Goal: Entertainment & Leisure: Consume media (video, audio)

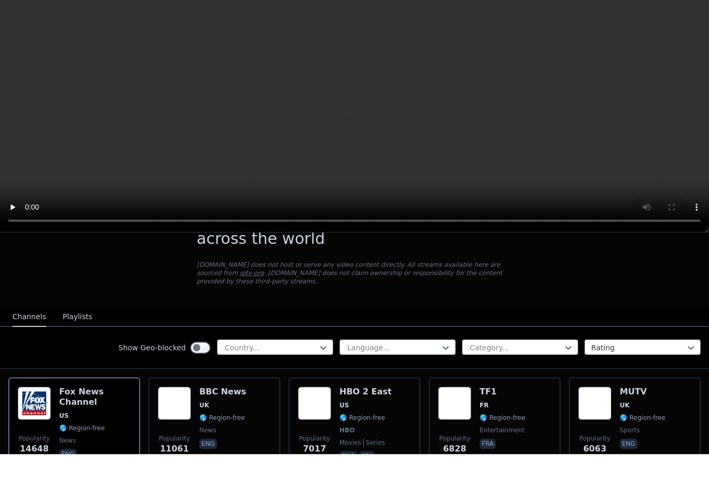
scroll to position [39, 0]
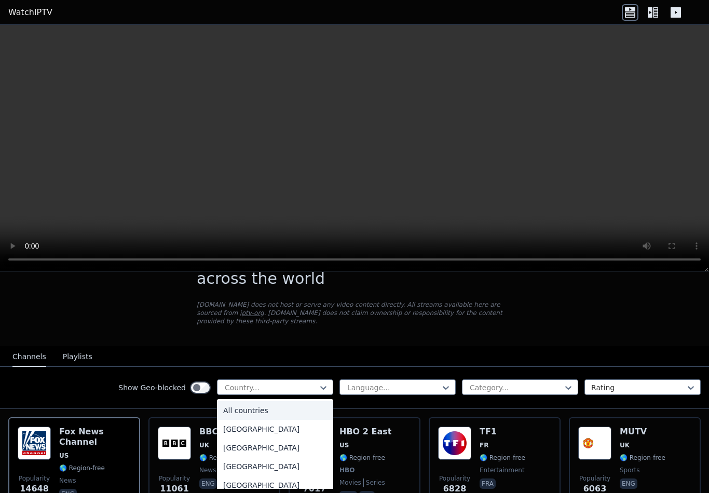
click at [642, 192] on video at bounding box center [354, 148] width 709 height 247
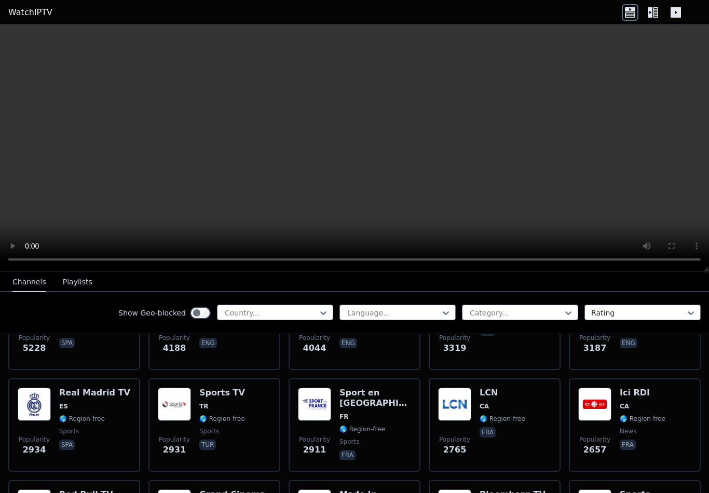
scroll to position [286, 0]
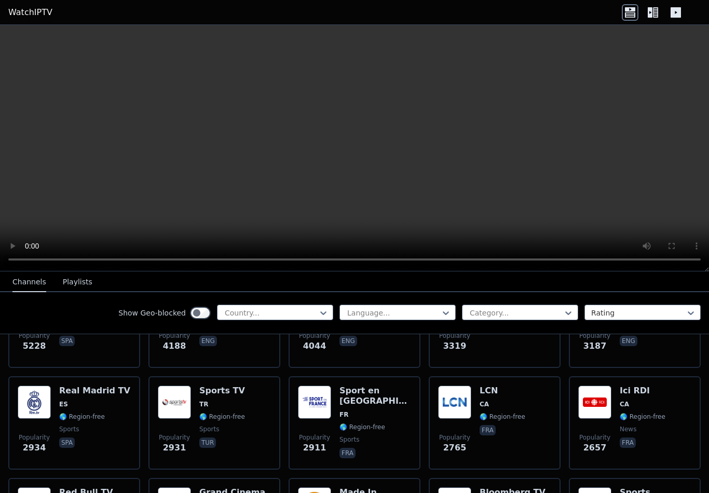
click at [242, 389] on h6 "Sports TV" at bounding box center [222, 391] width 46 height 10
click at [394, 411] on span "FR" at bounding box center [376, 415] width 72 height 8
click at [376, 422] on div "Sport en [GEOGRAPHIC_DATA] FR 🌎 Region-free sports fra" at bounding box center [376, 423] width 72 height 75
click at [350, 143] on video at bounding box center [354, 148] width 709 height 247
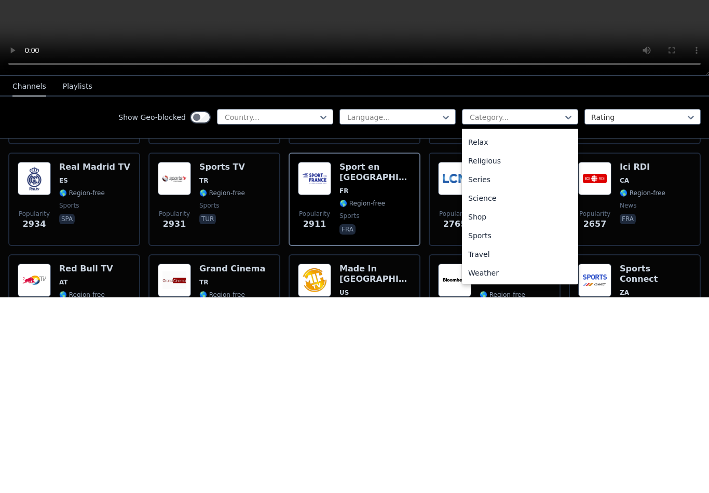
scroll to position [353, 0]
click at [492, 422] on div "Sports" at bounding box center [520, 431] width 116 height 19
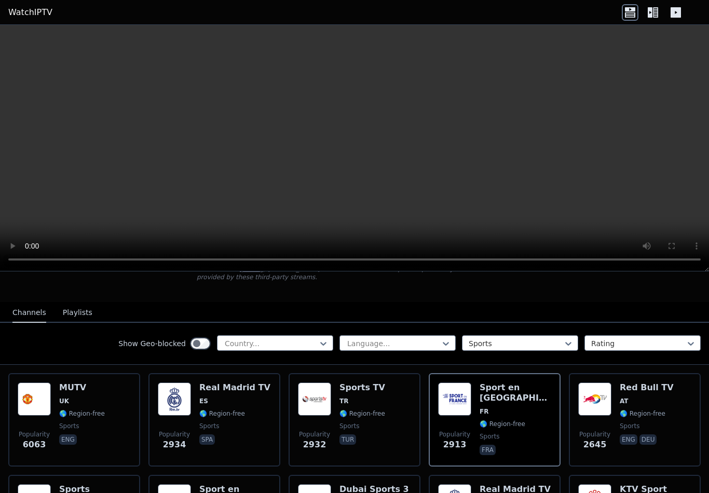
scroll to position [84, 0]
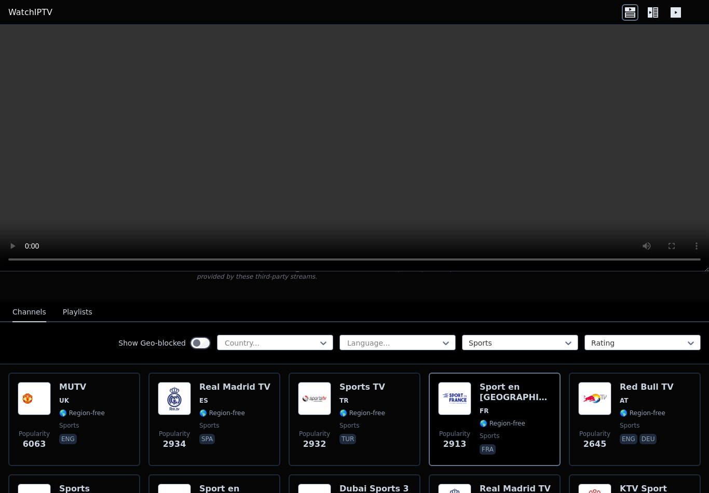
click at [97, 386] on h6 "MUTV" at bounding box center [82, 387] width 46 height 10
click at [240, 411] on span "🌎 Region-free" at bounding box center [222, 413] width 46 height 8
click at [394, 401] on div "Popularity 2932 Sports TV TR 🌎 Region-free sports tur" at bounding box center [354, 419] width 113 height 75
click at [516, 408] on div "Sport en [GEOGRAPHIC_DATA] FR 🌎 Region-free sports fra" at bounding box center [516, 419] width 72 height 75
click at [647, 403] on span "AT" at bounding box center [647, 401] width 54 height 8
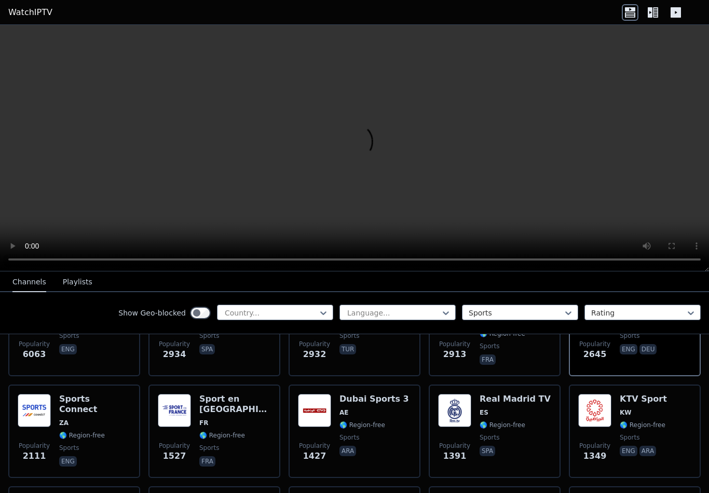
scroll to position [179, 0]
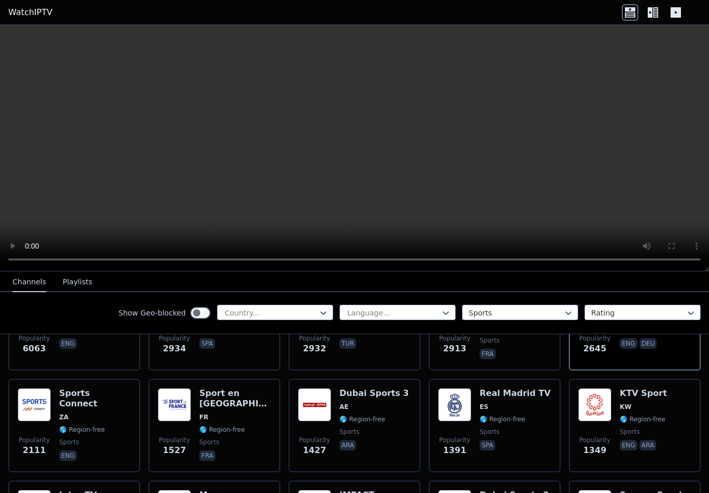
click at [111, 413] on span "ZA" at bounding box center [95, 417] width 72 height 8
click at [252, 414] on div "Sport en [GEOGRAPHIC_DATA] FR 🌎 Region-free sports fra" at bounding box center [235, 425] width 72 height 75
click at [376, 412] on div "Dubai Sports 3 AE 🌎 Region-free sports ara" at bounding box center [375, 425] width 70 height 75
click at [506, 408] on span "ES" at bounding box center [515, 407] width 71 height 8
click at [636, 421] on span "🌎 Region-free" at bounding box center [643, 419] width 46 height 8
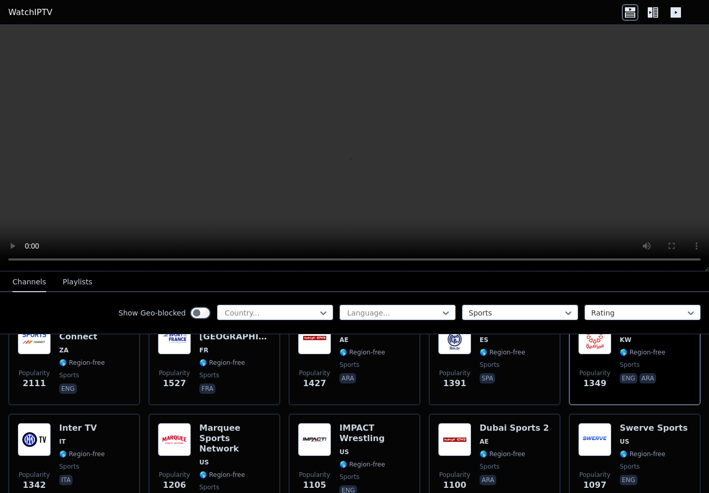
scroll to position [266, 0]
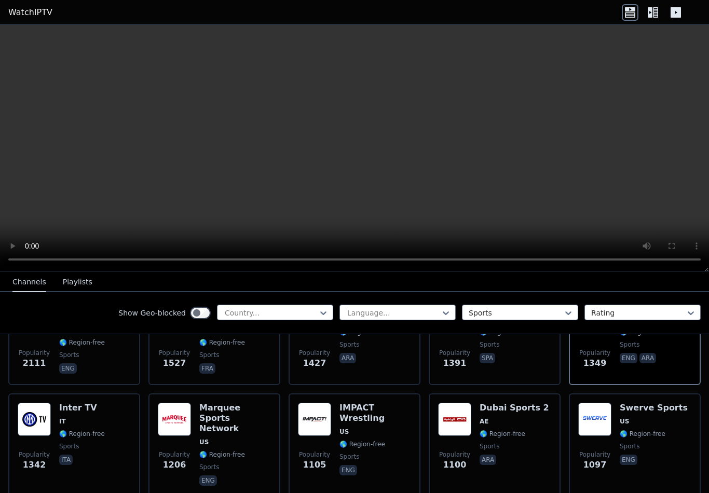
click at [643, 434] on span "🌎 Region-free" at bounding box center [643, 434] width 46 height 8
click at [508, 432] on span "🌎 Region-free" at bounding box center [503, 434] width 46 height 8
click at [365, 440] on span "🌎 Region-free" at bounding box center [363, 444] width 46 height 8
click at [216, 438] on span "US" at bounding box center [235, 442] width 72 height 8
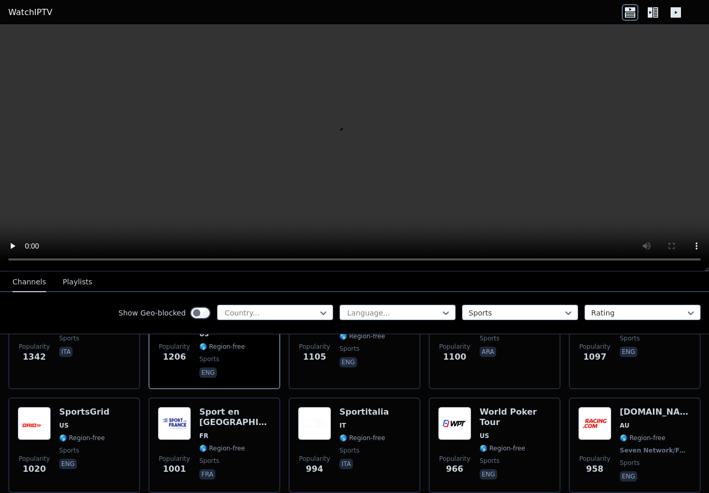
scroll to position [380, 0]
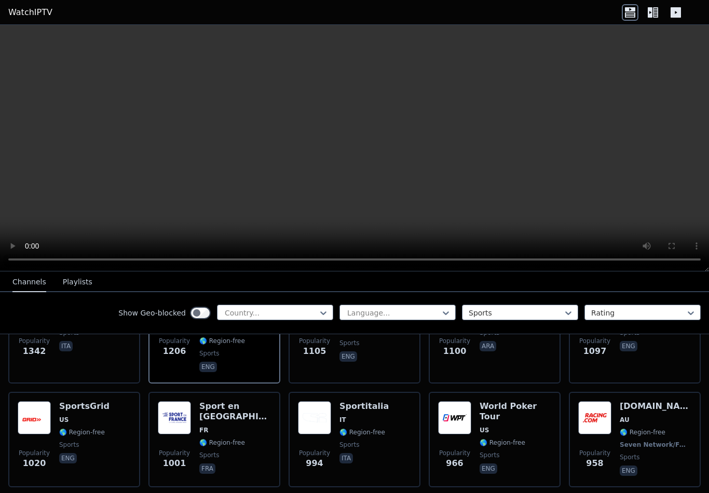
click at [236, 426] on span "FR" at bounding box center [235, 430] width 72 height 8
click at [103, 405] on div "SportsGrid US 🌎 Region-free sports eng" at bounding box center [84, 439] width 50 height 77
click at [388, 419] on div "Popularity 994 Sportitalia IT 🌎 Region-free sports ita" at bounding box center [354, 439] width 113 height 77
click at [521, 426] on span "US" at bounding box center [516, 430] width 72 height 8
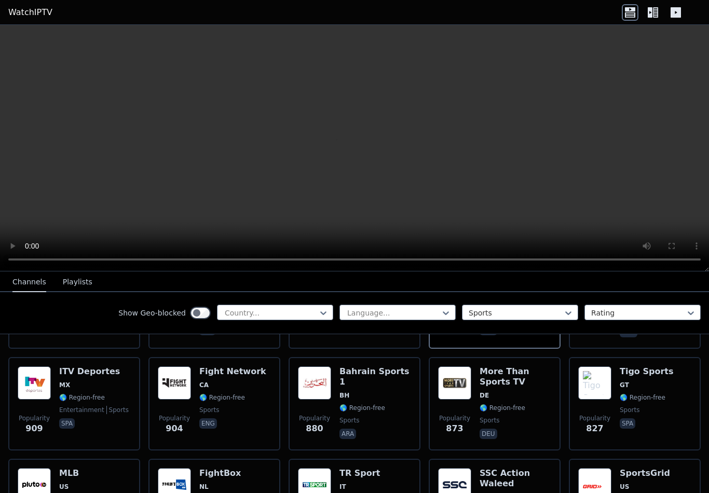
scroll to position [526, 0]
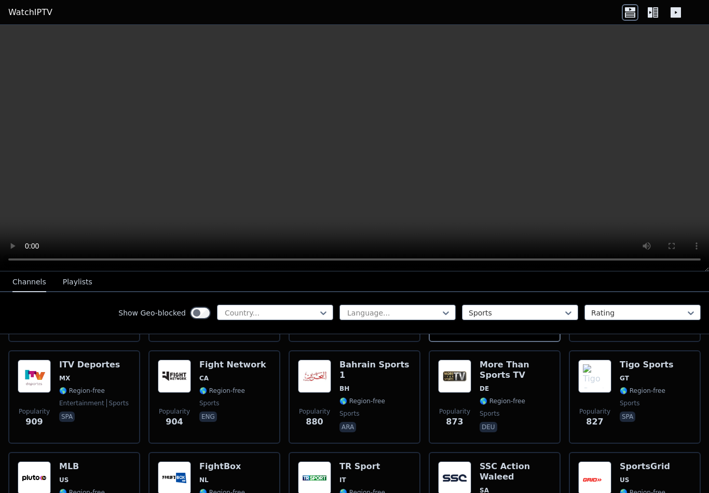
click at [483, 385] on span "DE" at bounding box center [484, 389] width 9 height 8
click at [372, 385] on span "BH" at bounding box center [376, 389] width 72 height 8
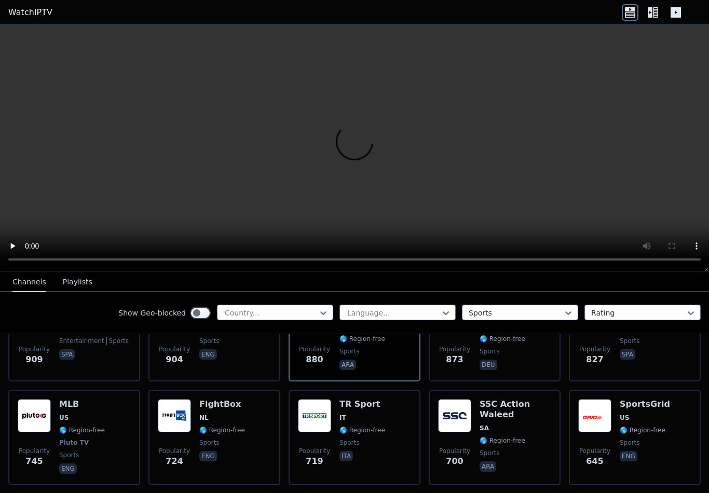
scroll to position [592, 0]
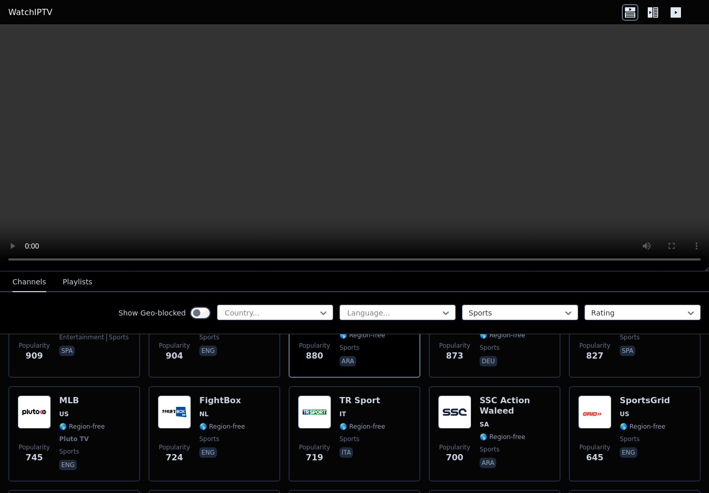
click at [369, 410] on div "TR Sport IT 🌎 Region-free sports ita" at bounding box center [363, 434] width 46 height 77
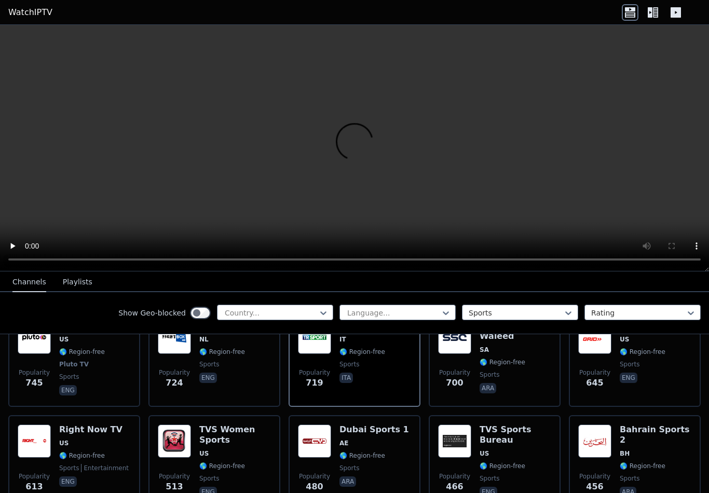
scroll to position [696, 0]
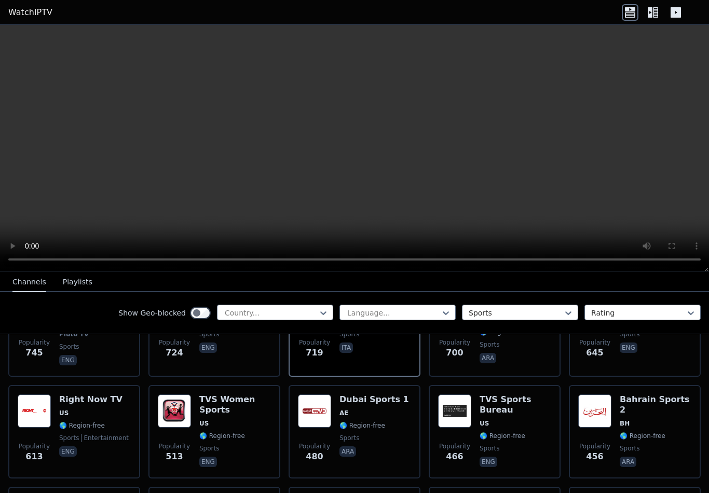
click at [371, 410] on div "Dubai Sports 1 AE 🌎 Region-free sports ara" at bounding box center [375, 432] width 70 height 75
click at [508, 420] on span "US" at bounding box center [516, 424] width 72 height 8
click at [624, 421] on div "Bahrain Sports 2 BH 🌎 Region-free sports ara" at bounding box center [656, 432] width 72 height 75
click at [240, 420] on span "US" at bounding box center [235, 424] width 72 height 8
click at [108, 422] on span "🌎 Region-free" at bounding box center [94, 426] width 70 height 8
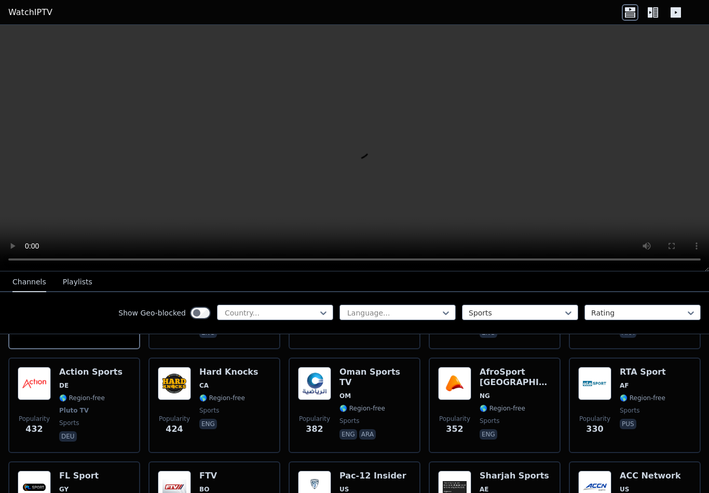
scroll to position [831, 0]
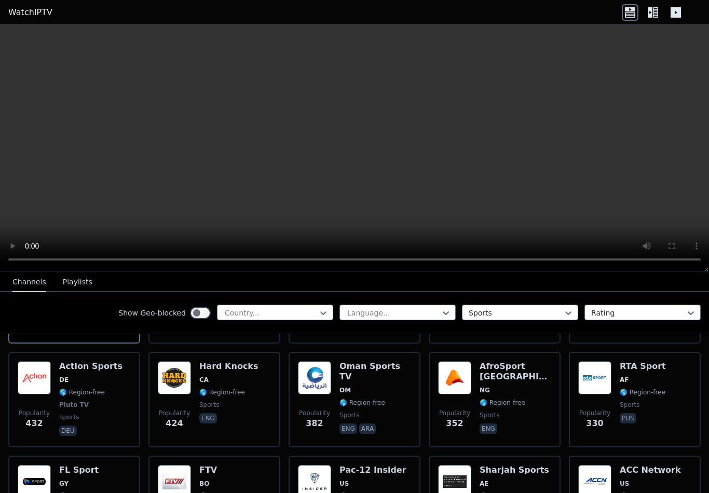
click at [352, 399] on span "🌎 Region-free" at bounding box center [363, 403] width 46 height 8
click at [499, 387] on div "AfroSport [GEOGRAPHIC_DATA] NG 🌎 Region-free sports eng" at bounding box center [516, 399] width 72 height 77
click at [638, 388] on span "🌎 Region-free" at bounding box center [643, 392] width 46 height 8
click at [217, 388] on span "🌎 Region-free" at bounding box center [222, 392] width 46 height 8
click at [95, 376] on div "Action Sports DE 🌎 Region-free Pluto TV sports deu" at bounding box center [90, 399] width 63 height 77
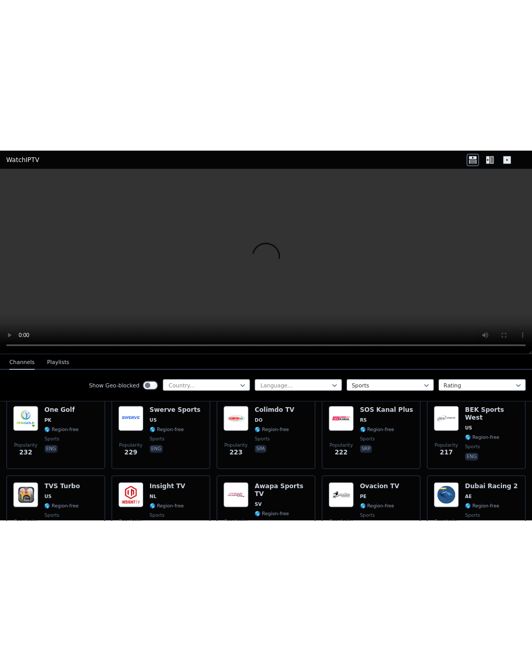
scroll to position [1060, 0]
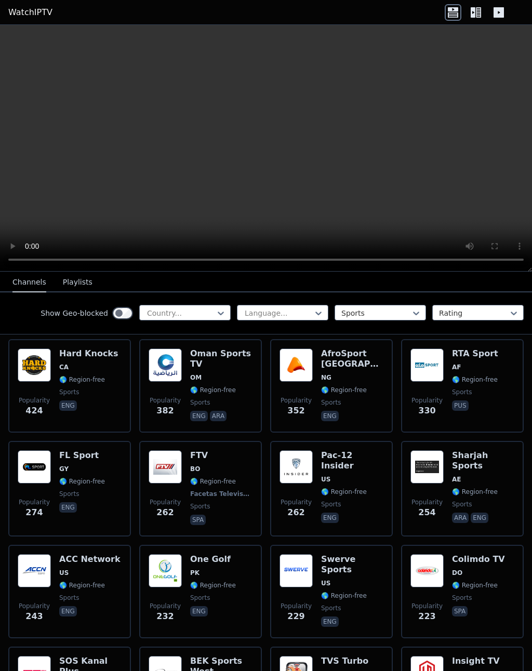
click at [331, 493] on div "Swerve Sports US 🌎 Region-free sports eng" at bounding box center [352, 591] width 62 height 75
click at [483, 493] on div "Colimdo TV DO 🌎 Region-free sports spa" at bounding box center [478, 591] width 53 height 75
click at [78, 493] on span "US" at bounding box center [89, 573] width 61 height 8
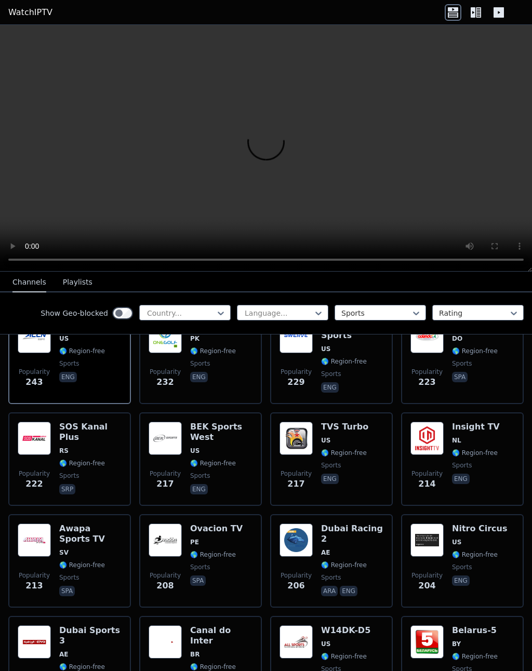
scroll to position [1294, 0]
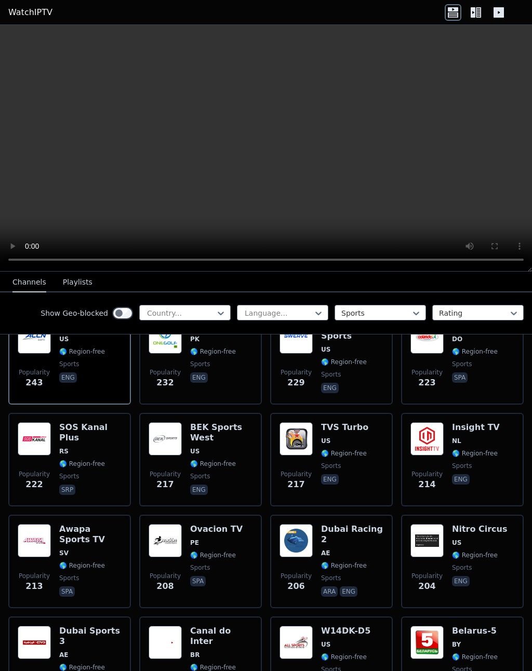
click at [489, 437] on span "NL" at bounding box center [476, 441] width 48 height 8
click at [482, 493] on span "US" at bounding box center [480, 543] width 56 height 8
click at [80, 493] on span "SV" at bounding box center [90, 553] width 62 height 8
click at [95, 425] on div "SOS Kanal Plus RS 🌎 Region-free sports srp" at bounding box center [90, 459] width 62 height 75
click at [225, 422] on h6 "BEK Sports West" at bounding box center [221, 432] width 62 height 21
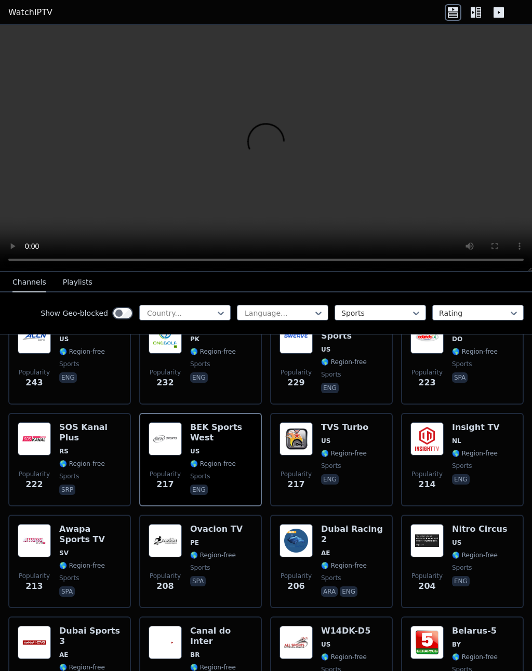
click at [222, 493] on div "Ovacion TV PE 🌎 Region-free sports spa" at bounding box center [216, 561] width 52 height 75
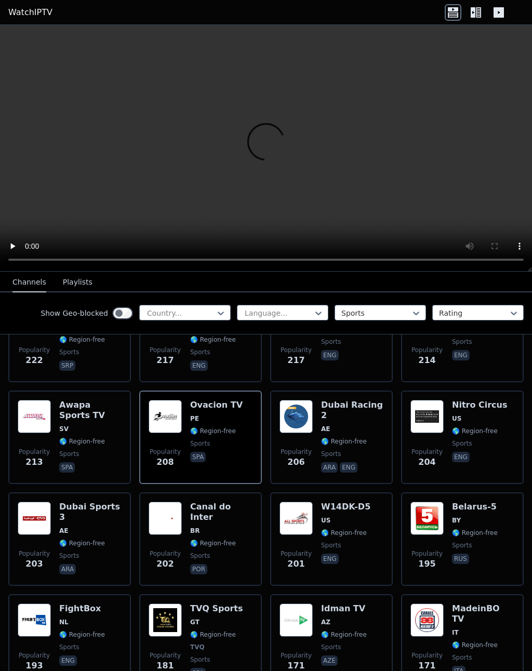
scroll to position [1467, 0]
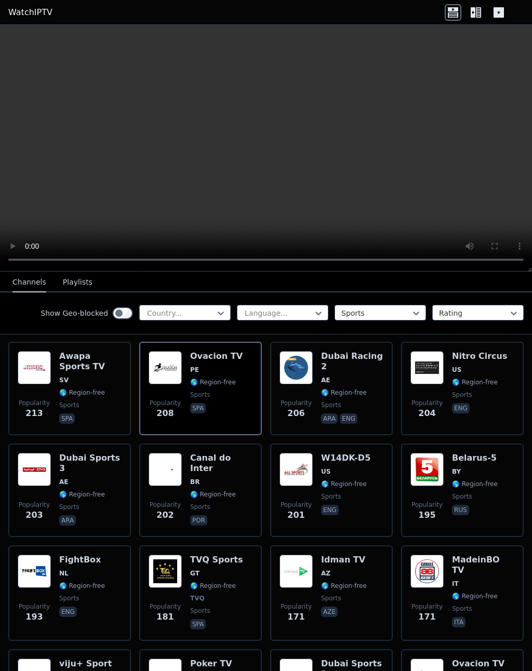
click at [465, 467] on span "BY" at bounding box center [475, 471] width 46 height 8
click at [97, 453] on div "Dubai Sports 3 AE 🌎 Region-free sports ara" at bounding box center [90, 490] width 62 height 75
click at [96, 493] on span "🌎 Region-free" at bounding box center [82, 586] width 46 height 8
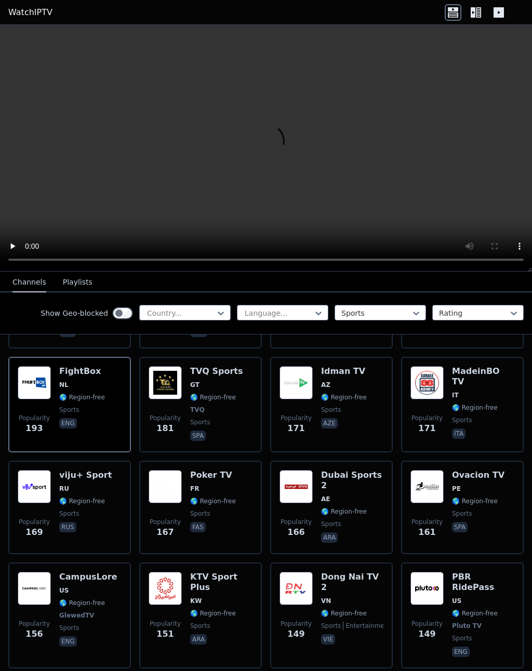
scroll to position [1693, 0]
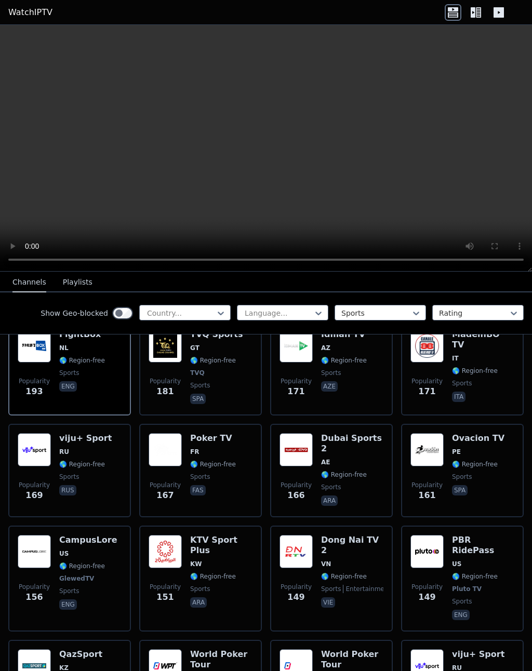
click at [359, 483] on span "sports" at bounding box center [352, 487] width 62 height 8
click at [105, 98] on video at bounding box center [266, 148] width 532 height 247
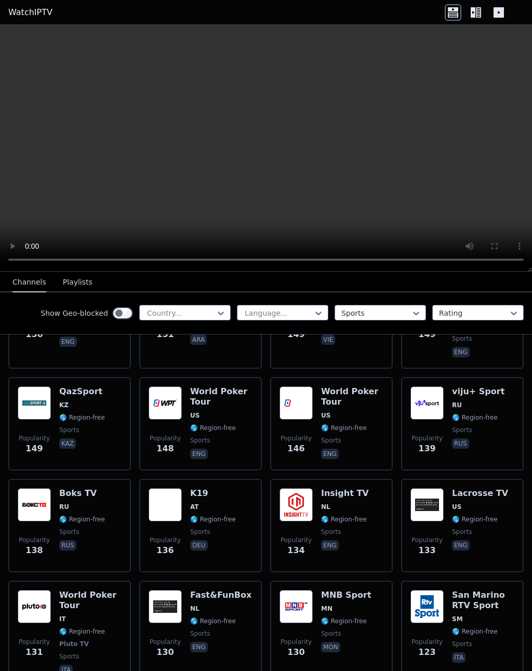
scroll to position [1954, 0]
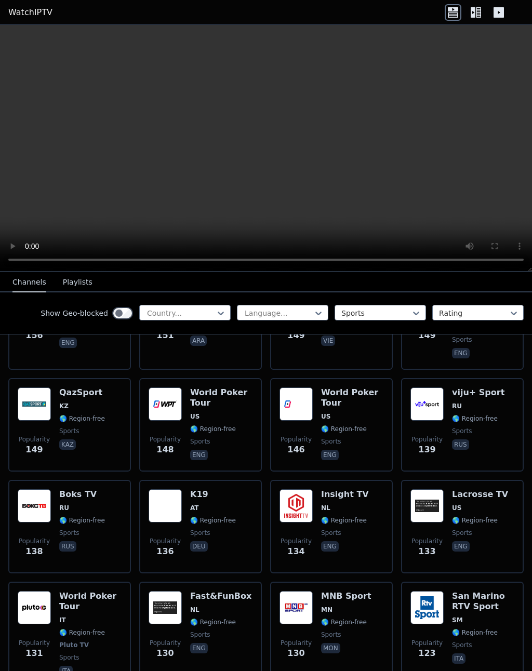
click at [489, 393] on div "viju+ Sport RU 🌎 Region-free sports rus" at bounding box center [478, 424] width 52 height 75
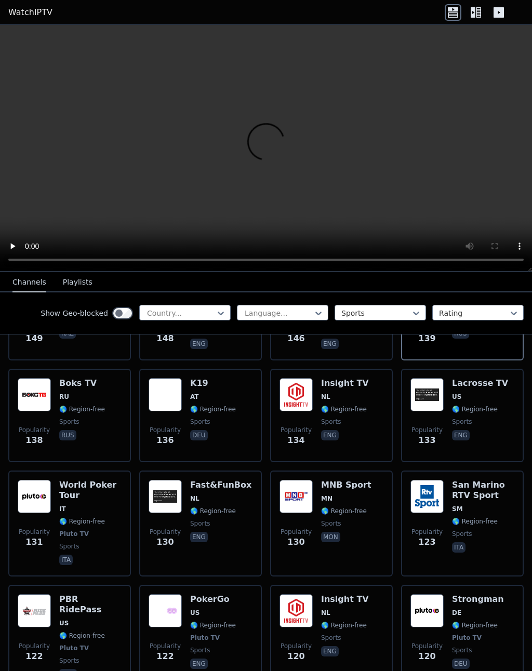
scroll to position [2077, 0]
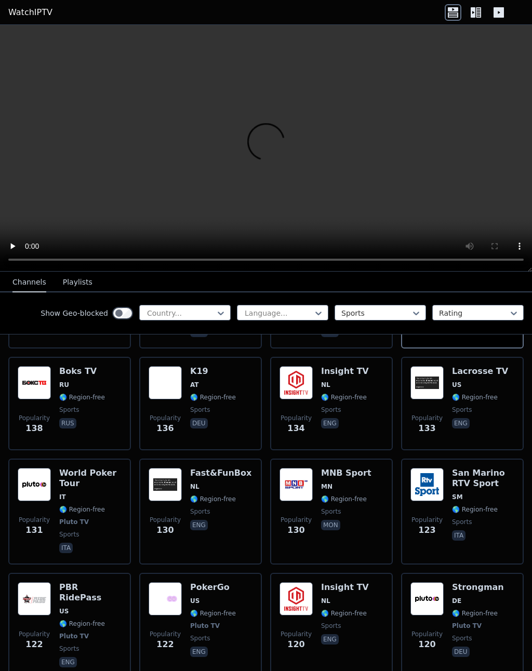
click at [218, 468] on div "Fast&FunBox NL 🌎 Region-free sports eng" at bounding box center [220, 511] width 61 height 87
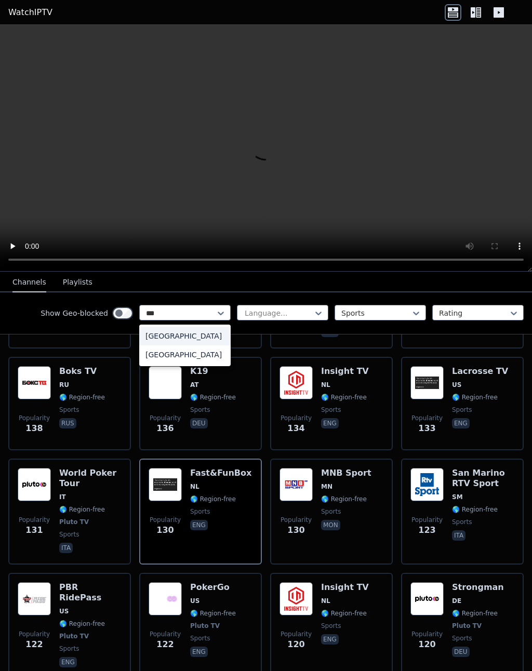
click at [197, 335] on div "[GEOGRAPHIC_DATA]" at bounding box center [184, 336] width 91 height 19
type input "***"
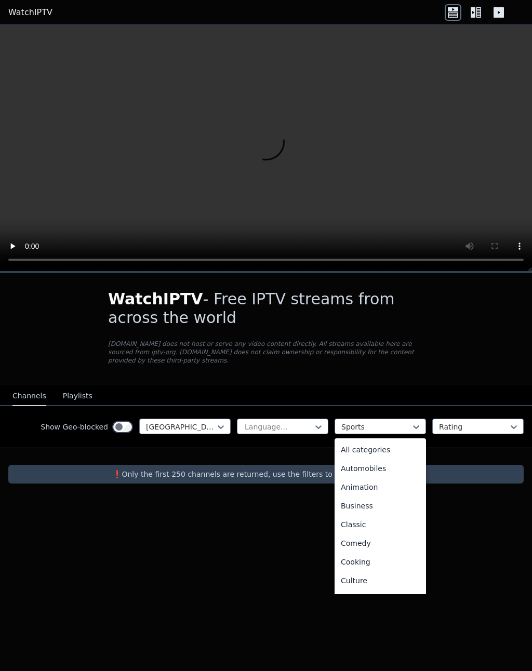
scroll to position [320, 0]
click at [382, 446] on div "News" at bounding box center [379, 447] width 91 height 19
click at [393, 449] on div "All categories" at bounding box center [379, 449] width 91 height 19
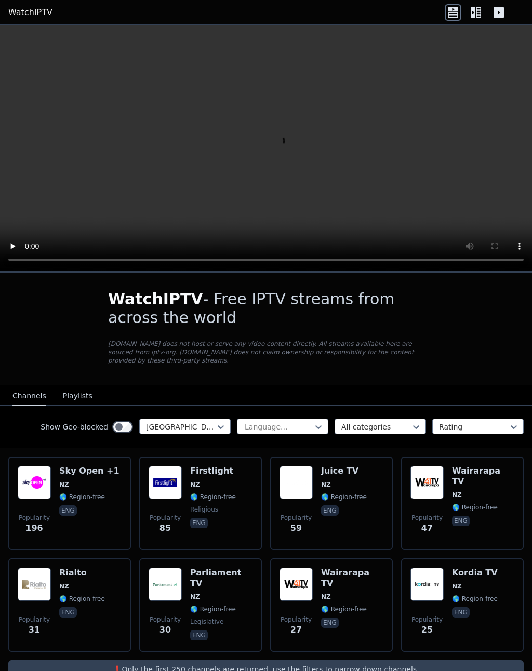
click at [91, 477] on div "Sky Open +1 NZ 🌎 Region-free eng" at bounding box center [89, 503] width 60 height 75
click at [86, 482] on span "NZ" at bounding box center [89, 484] width 60 height 8
click at [234, 491] on div "Firstlight NZ 🌎 Region-free religious eng" at bounding box center [213, 503] width 46 height 75
click at [359, 482] on span "NZ" at bounding box center [344, 484] width 46 height 8
click at [489, 491] on span "NZ" at bounding box center [483, 495] width 62 height 8
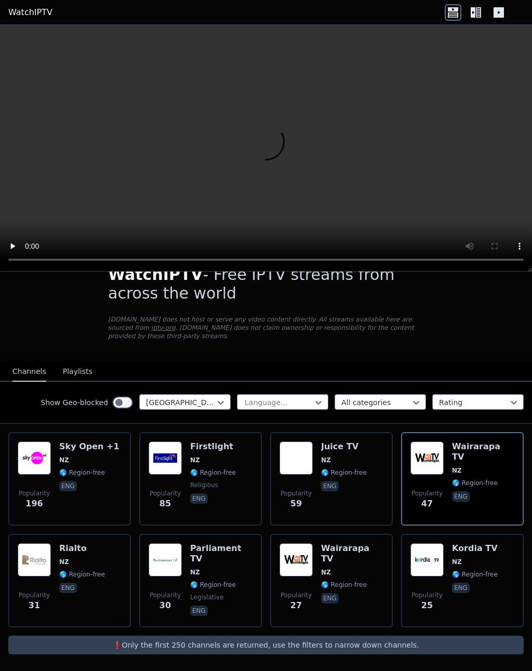
scroll to position [24, 0]
click at [475, 493] on h6 "Kordia TV" at bounding box center [475, 548] width 46 height 10
click at [80, 363] on button "Playlists" at bounding box center [78, 372] width 30 height 20
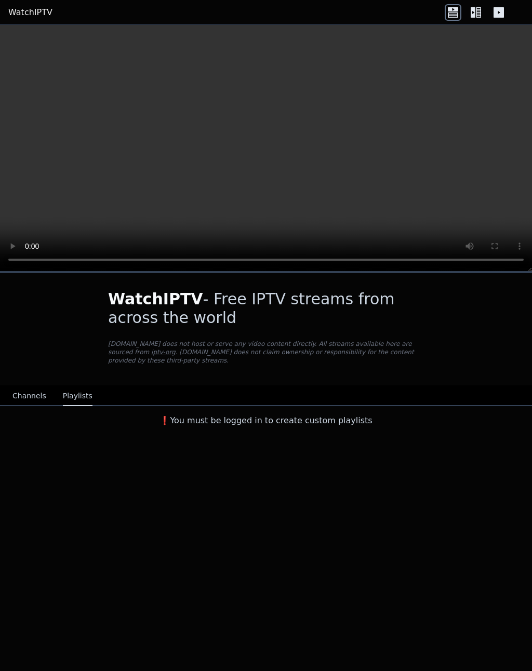
scroll to position [0, 0]
click at [43, 395] on button "Channels" at bounding box center [29, 396] width 34 height 20
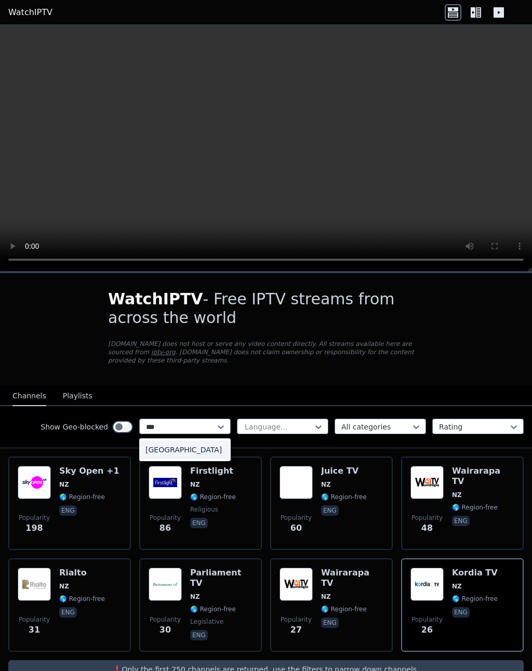
click at [200, 446] on div "[GEOGRAPHIC_DATA]" at bounding box center [184, 449] width 91 height 19
type input "***"
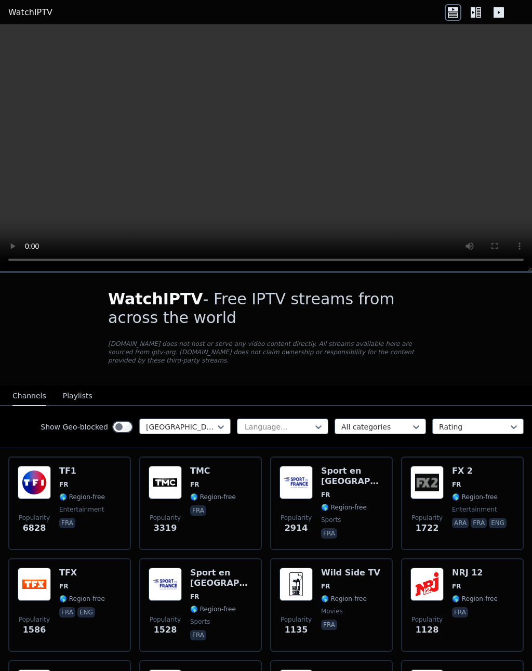
click at [95, 476] on h6 "TF1" at bounding box center [82, 471] width 46 height 10
click at [233, 491] on div "TMC FR 🌎 Region-free fra" at bounding box center [213, 503] width 46 height 75
click at [351, 493] on span "FR" at bounding box center [352, 495] width 62 height 8
click at [483, 492] on div "FX 2 FR 🌎 Region-free entertainment ara fra eng" at bounding box center [480, 503] width 57 height 75
click at [471, 493] on span "FR" at bounding box center [475, 586] width 46 height 8
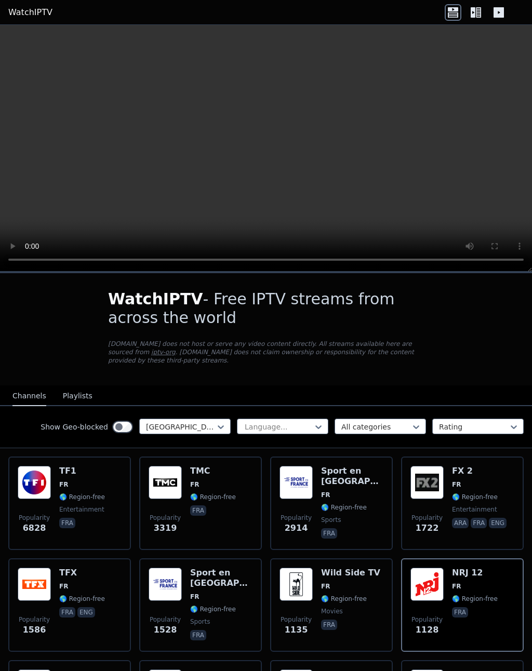
click at [217, 493] on span "FR" at bounding box center [221, 597] width 62 height 8
